Goal: Task Accomplishment & Management: Use online tool/utility

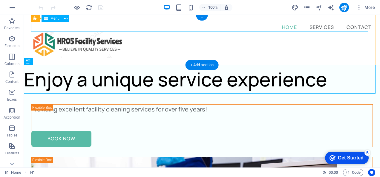
click at [254, 27] on nav "Home Services Contact" at bounding box center [201, 27] width 341 height 10
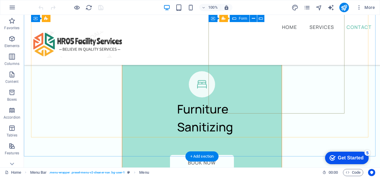
scroll to position [1596, 0]
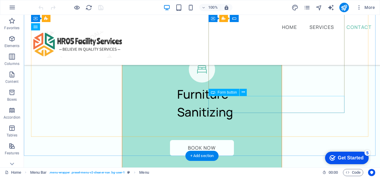
select select "px"
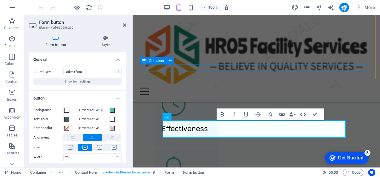
scroll to position [1593, 0]
click at [0, 0] on icon "button" at bounding box center [0, 0] width 0 height 0
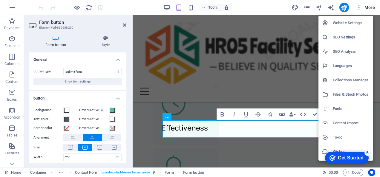
click at [346, 26] on h6 "Website Settings" at bounding box center [350, 22] width 37 height 7
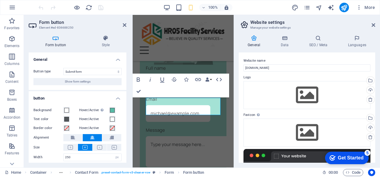
scroll to position [1551, 0]
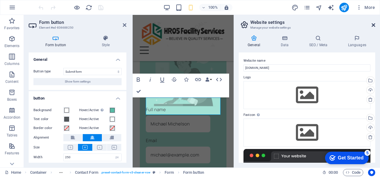
click at [373, 23] on icon at bounding box center [373, 25] width 4 height 5
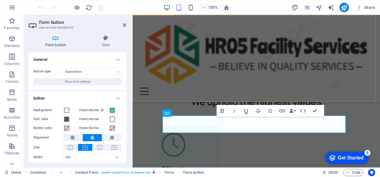
scroll to position [1591, 0]
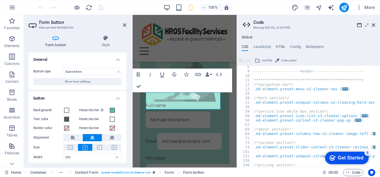
scroll to position [33, 0]
click at [355, 107] on div "**********" at bounding box center [316, 118] width 129 height 106
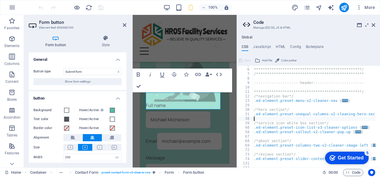
scroll to position [21, 0]
click at [266, 47] on h4 "JavaScript" at bounding box center [262, 48] width 18 height 7
type textarea "/* JS for preset "Menu V2" */"
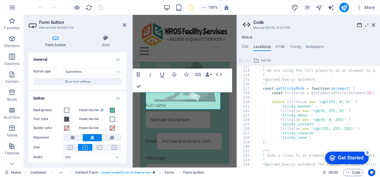
scroll to position [499, 0]
click at [278, 45] on h4 "HTML" at bounding box center [280, 48] width 10 height 7
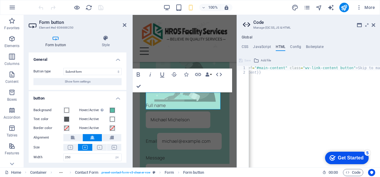
scroll to position [0, 0]
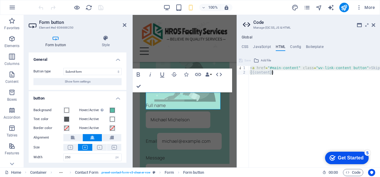
drag, startPoint x: 249, startPoint y: 68, endPoint x: 302, endPoint y: 77, distance: 53.3
click at [302, 77] on div "< a href = "#main-content" class = "wv-link-content button" > Skip to main cont…" at bounding box center [329, 119] width 161 height 106
type textarea "<a href="#main-content" class="wv-link-content button">Skip to main content</a>…"
type textarea "<a href="#main-content" class="wv-link-content button">Skip to main content</a>"
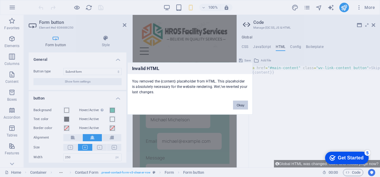
click at [240, 108] on button "Okay" at bounding box center [240, 105] width 15 height 9
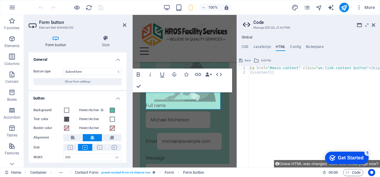
type textarea "{{content}}"
click at [290, 93] on div "< a href = "#main-content" class = "wv-link-content button" > Skip to main cont…" at bounding box center [329, 121] width 161 height 111
click at [372, 25] on icon at bounding box center [373, 25] width 4 height 5
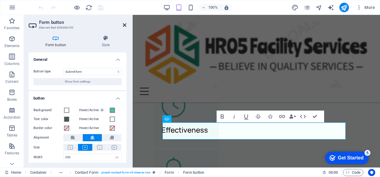
click at [124, 24] on icon at bounding box center [125, 25] width 4 height 5
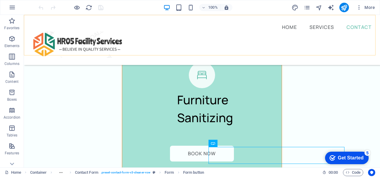
scroll to position [1545, 0]
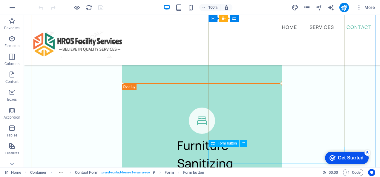
select select "px"
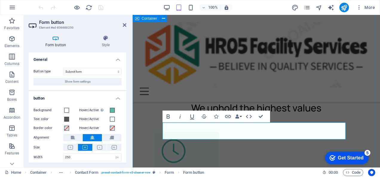
scroll to position [1591, 0]
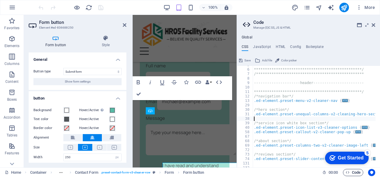
scroll to position [1550, 0]
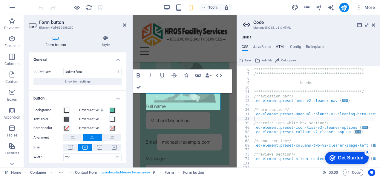
click at [280, 46] on h4 "HTML" at bounding box center [280, 48] width 10 height 7
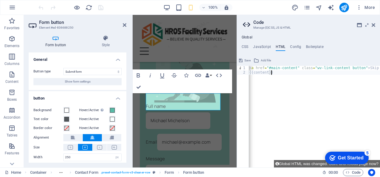
scroll to position [0, 0]
click at [293, 68] on div "< a href = "#main-content" class = "wv-link-content button" > Skip to main cont…" at bounding box center [329, 119] width 161 height 106
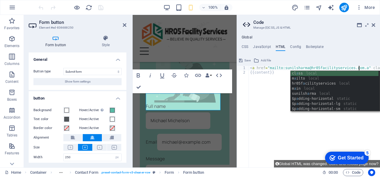
scroll to position [0, 9]
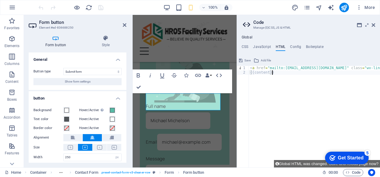
click at [350, 127] on div "< a href = "mailto:[EMAIL_ADDRESS][DOMAIN_NAME]" class = "wv-link-content butto…" at bounding box center [363, 119] width 228 height 106
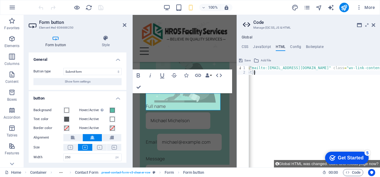
scroll to position [0, 0]
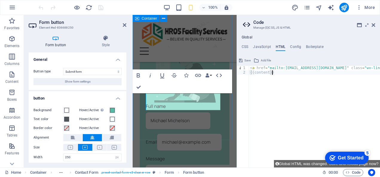
type textarea "{{content}}"
click at [218, 133] on div "Get in touch [DATE]! Full name Email Message I have read and understand the pri…" at bounding box center [184, 139] width 104 height 341
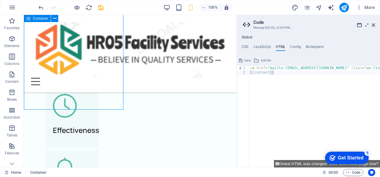
scroll to position [1581, 0]
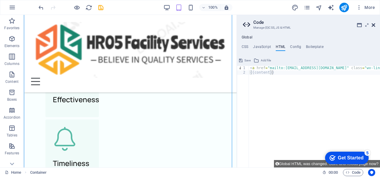
click at [373, 25] on icon at bounding box center [373, 25] width 4 height 5
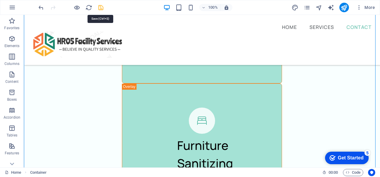
click at [102, 7] on icon "save" at bounding box center [100, 7] width 7 height 7
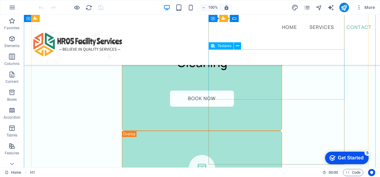
scroll to position [1578, 0]
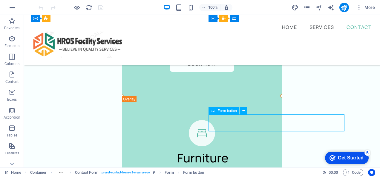
select select "px"
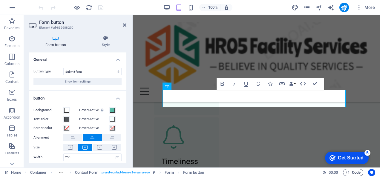
click at [0, 0] on span "Code" at bounding box center [0, 0] width 0 height 0
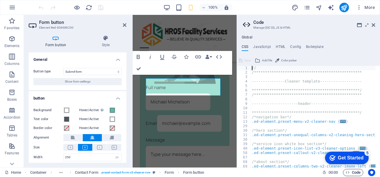
scroll to position [1568, 0]
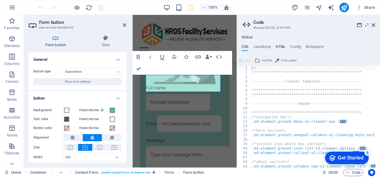
click at [280, 48] on h4 "HTML" at bounding box center [280, 48] width 10 height 7
type textarea "<a href="mailto:[EMAIL_ADDRESS][DOMAIN_NAME]" class="wv-link-content button">Sk…"
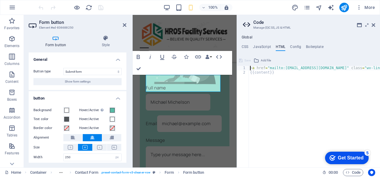
scroll to position [0, 0]
click at [372, 26] on icon at bounding box center [373, 25] width 4 height 5
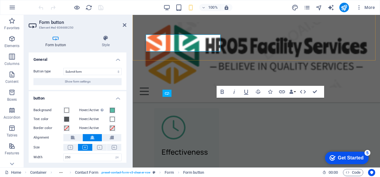
scroll to position [1609, 0]
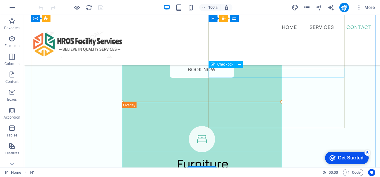
scroll to position [1583, 0]
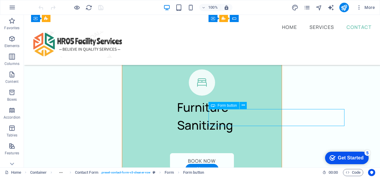
select select "px"
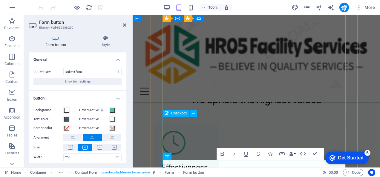
scroll to position [1615, 0]
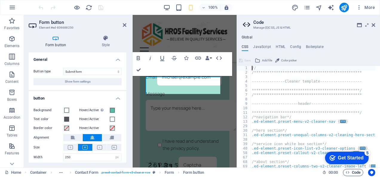
scroll to position [1568, 0]
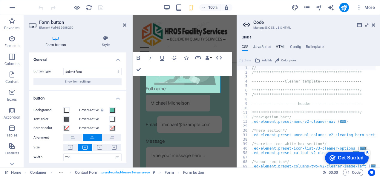
click at [279, 48] on h4 "HTML" at bounding box center [280, 48] width 10 height 7
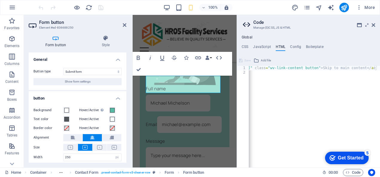
scroll to position [0, 97]
click at [369, 68] on div "< a href = "mailto:[EMAIL_ADDRESS][DOMAIN_NAME]" class = "wv-link-content butto…" at bounding box center [266, 119] width 228 height 106
click at [371, 68] on div "< a href = "mailto:[EMAIL_ADDRESS][DOMAIN_NAME]" class = "wv-link-content butto…" at bounding box center [266, 119] width 228 height 106
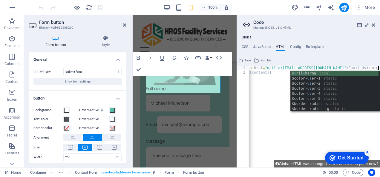
scroll to position [0, 3]
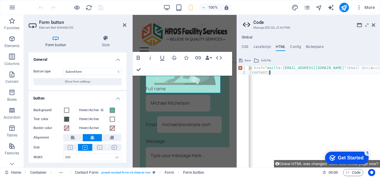
click at [360, 127] on div "< a href = "mailto:sunilsharma@hr05facilityservices.com.au" > Email Us </ a > <…" at bounding box center [320, 119] width 149 height 106
type textarea "{{content}}"
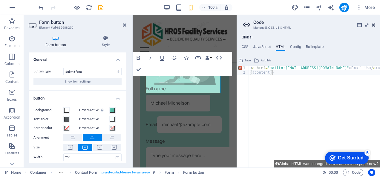
click at [373, 26] on icon at bounding box center [373, 25] width 4 height 5
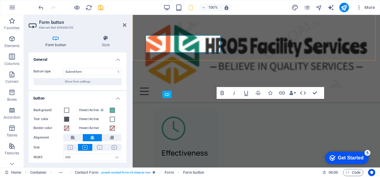
scroll to position [1608, 0]
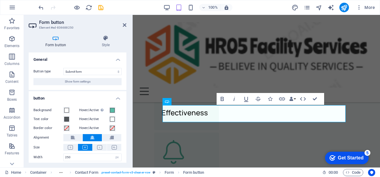
click at [124, 22] on h2 "Form button" at bounding box center [82, 22] width 87 height 5
click at [124, 24] on icon at bounding box center [125, 25] width 4 height 5
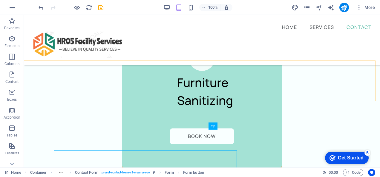
scroll to position [1562, 0]
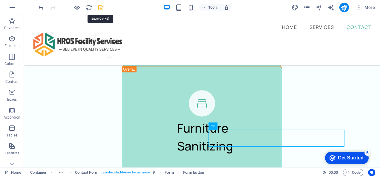
click at [103, 10] on icon "save" at bounding box center [100, 7] width 7 height 7
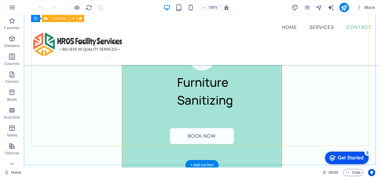
scroll to position [1596, 0]
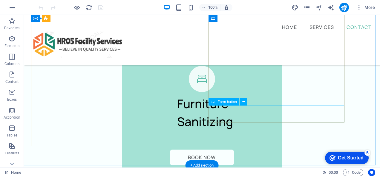
select select "px"
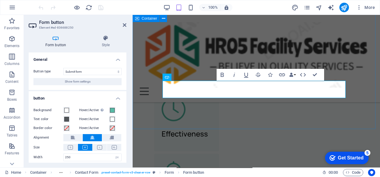
scroll to position [1642, 0]
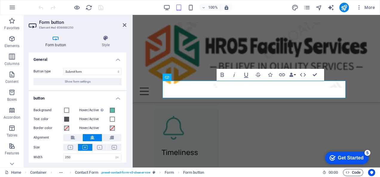
click at [0, 0] on span "Code" at bounding box center [0, 0] width 0 height 0
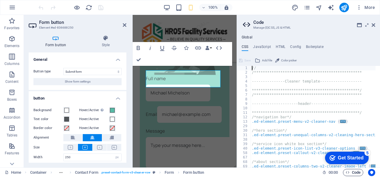
scroll to position [1585, 0]
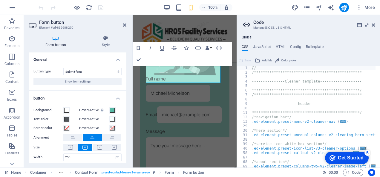
click at [279, 43] on div "**********" at bounding box center [308, 101] width 143 height 132
click at [279, 45] on h4 "HTML" at bounding box center [280, 48] width 10 height 7
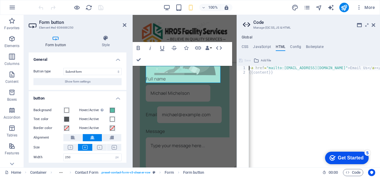
scroll to position [0, 18]
click at [362, 68] on div "< a href = "mailto:sunilsharma@hr05facilityservices.com.au" > Email Us </ a > <…" at bounding box center [304, 119] width 149 height 106
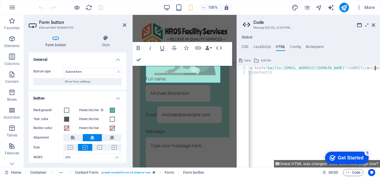
scroll to position [0, 10]
click at [357, 98] on div "< a href = "mailto:sunilsharma@hr05facilityservices.com.au" > SUBMIT </ a > </ …" at bounding box center [318, 119] width 145 height 106
click at [374, 67] on div "< a href = "mailto:sunilsharma@hr05facilityservices.com.au" > SUBMIT </ a > </ …" at bounding box center [318, 119] width 145 height 106
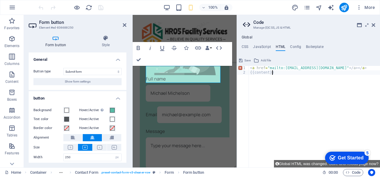
click at [349, 103] on div "< a href = "mailto:sunilsharma@hr05facilityservices.com.au" </ a > </ a > {{con…" at bounding box center [314, 121] width 131 height 111
drag, startPoint x: 273, startPoint y: 74, endPoint x: 250, endPoint y: 70, distance: 24.0
click at [250, 70] on div "< a href = "mailto:sunilsharma@hr05facilityservices.com.au" </ a > </ a > {{con…" at bounding box center [314, 121] width 131 height 111
paste textarea
click at [282, 98] on div "< a href = "#main-content" class = "wv-link-content button" > Skip to main cont…" at bounding box center [329, 121] width 161 height 111
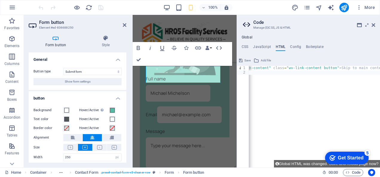
scroll to position [0, 23]
click at [366, 97] on div "< a href = "#main-content" class = "wv-link-content button" > Skip to main cont…" at bounding box center [299, 119] width 161 height 106
click at [321, 89] on div "< a href = "#main-content" class = "wv-link-content button" > Skip to main cont…" at bounding box center [316, 119] width 161 height 106
type textarea "{{content}}"
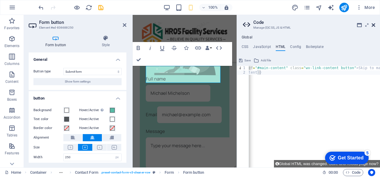
click at [374, 23] on icon at bounding box center [373, 25] width 4 height 5
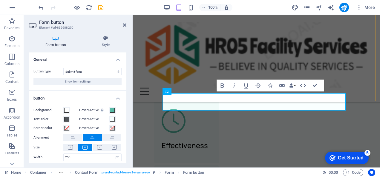
scroll to position [1625, 0]
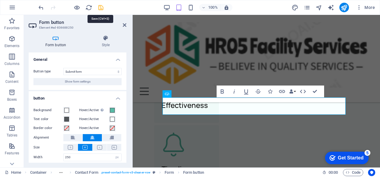
click at [101, 5] on icon "save" at bounding box center [100, 7] width 7 height 7
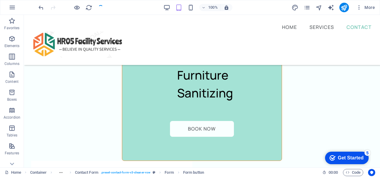
scroll to position [1579, 0]
